Goal: Task Accomplishment & Management: Manage account settings

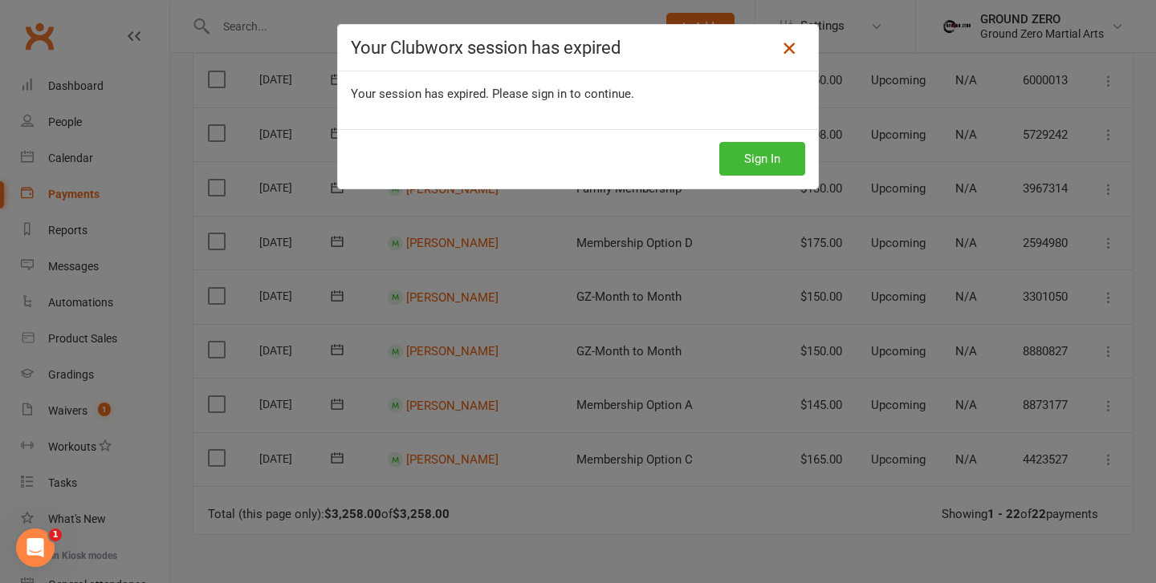
click at [794, 47] on icon at bounding box center [788, 48] width 19 height 19
click at [795, 47] on icon at bounding box center [788, 48] width 19 height 19
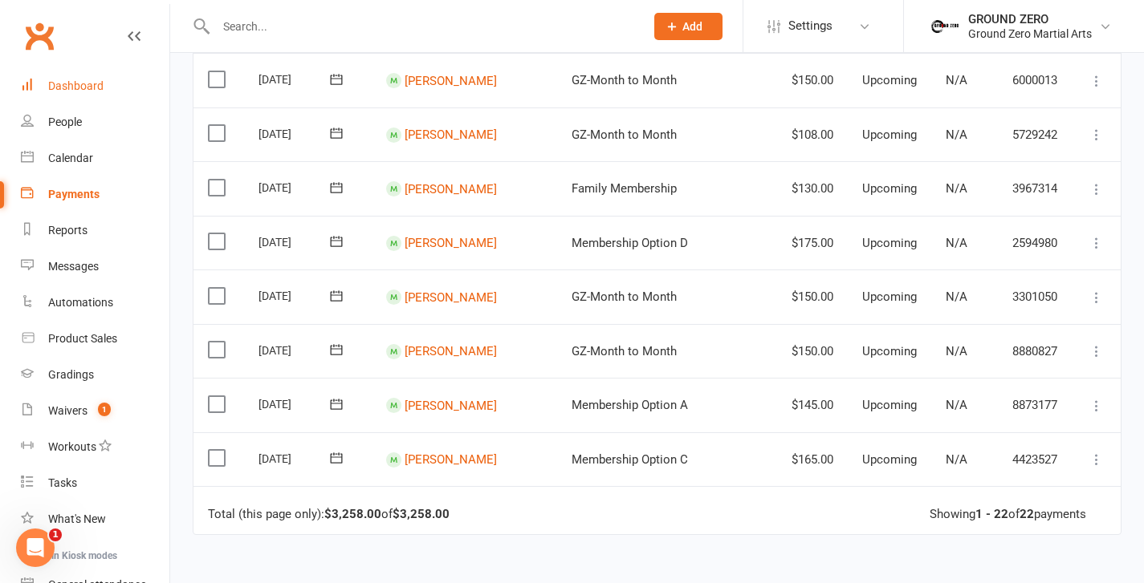
click at [63, 76] on link "Dashboard" at bounding box center [95, 86] width 148 height 36
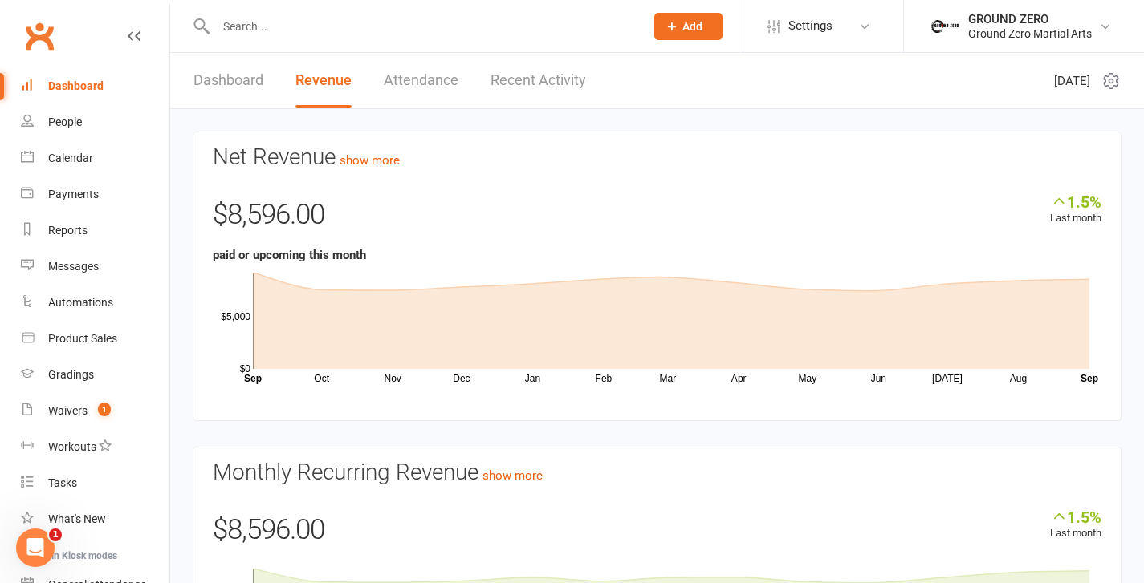
click at [92, 83] on div "Dashboard" at bounding box center [75, 85] width 55 height 13
click at [67, 418] on link "Waivers 1" at bounding box center [95, 411] width 148 height 36
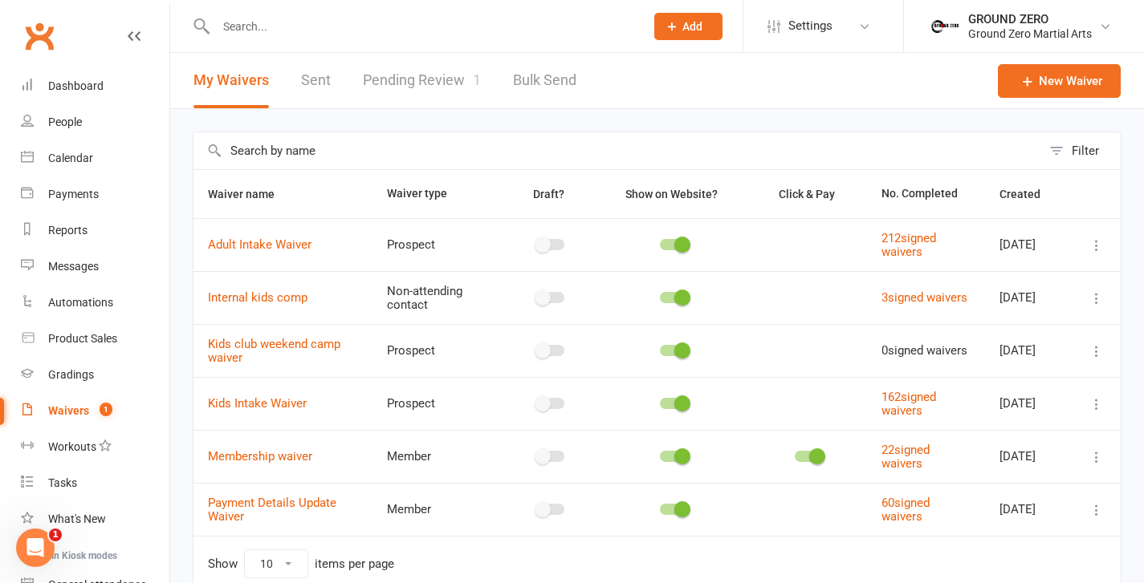
click at [420, 76] on link "Pending Review 1" at bounding box center [422, 80] width 118 height 55
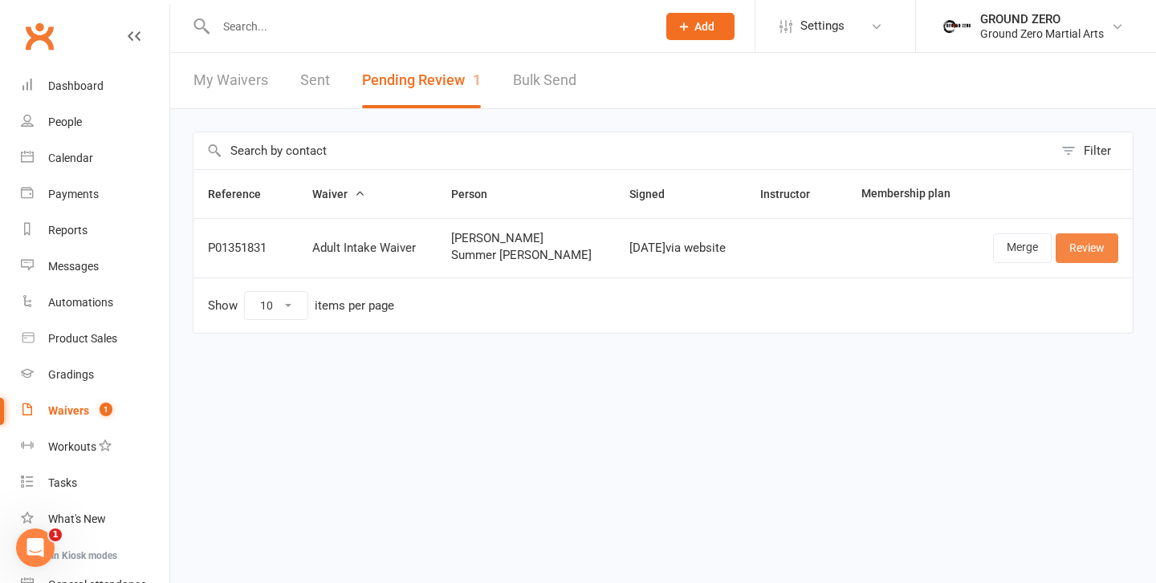
click at [1073, 252] on link "Review" at bounding box center [1086, 248] width 63 height 29
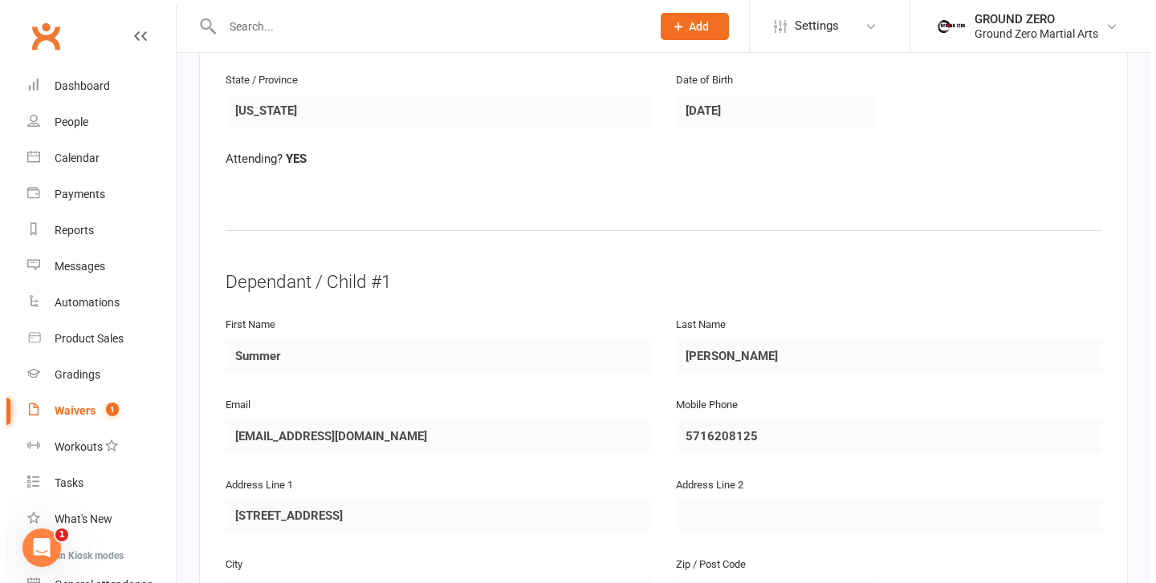
scroll to position [745, 0]
